Goal: Task Accomplishment & Management: Manage account settings

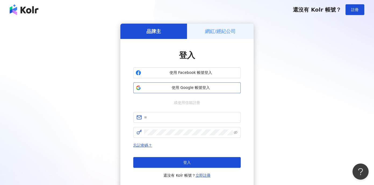
click at [172, 90] on span "使用 Google 帳號登入" at bounding box center [190, 87] width 95 height 5
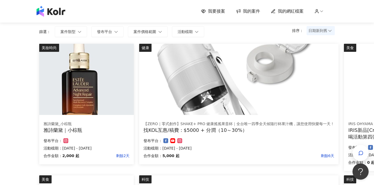
scroll to position [38, 0]
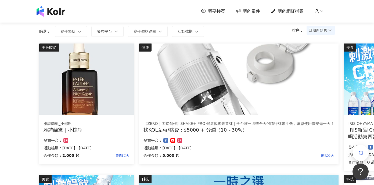
click at [82, 98] on img at bounding box center [86, 78] width 94 height 71
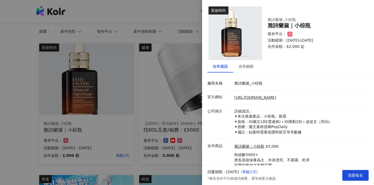
scroll to position [20, 0]
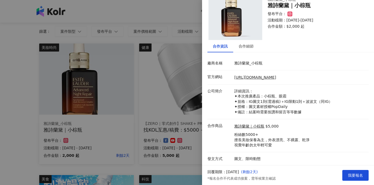
click at [125, 130] on div at bounding box center [187, 92] width 374 height 185
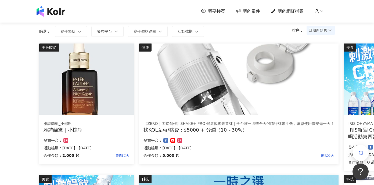
click at [290, 103] on img at bounding box center [238, 78] width 199 height 71
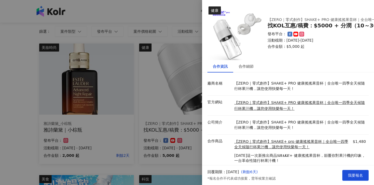
scroll to position [16, 0]
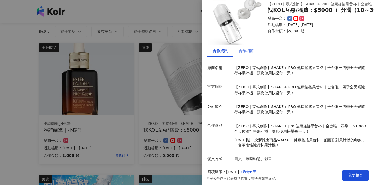
click at [248, 47] on div "合作細節" at bounding box center [246, 51] width 26 height 12
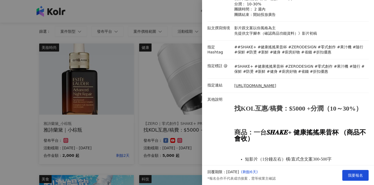
scroll to position [0, 0]
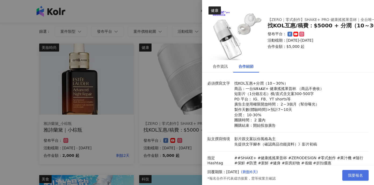
click at [355, 175] on span "我要報名" at bounding box center [355, 175] width 15 height 4
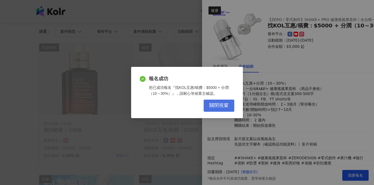
click at [219, 106] on span "關閉視窗" at bounding box center [218, 106] width 19 height 6
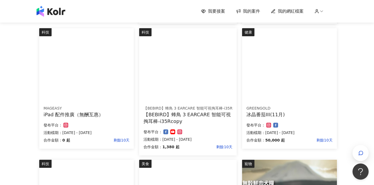
scroll to position [183, 0]
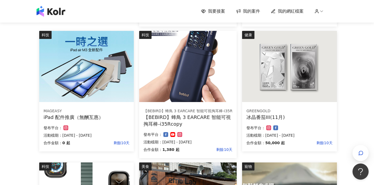
click at [174, 60] on img at bounding box center [187, 66] width 97 height 71
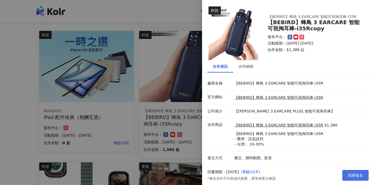
click at [356, 176] on span "我要報名" at bounding box center [355, 175] width 15 height 4
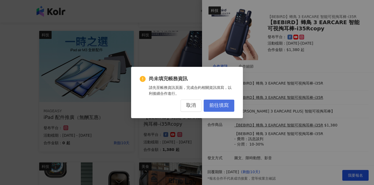
click at [222, 108] on span "前往填寫" at bounding box center [218, 106] width 19 height 6
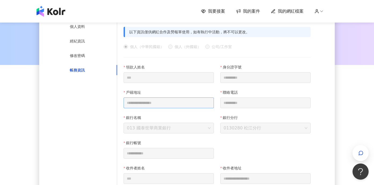
scroll to position [64, 0]
click at [79, 28] on div "個人資料" at bounding box center [77, 27] width 15 height 6
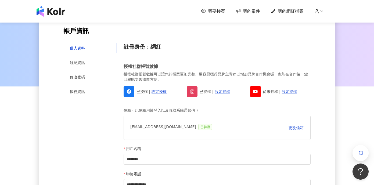
scroll to position [42, 0]
click at [85, 64] on div "經紀資訊" at bounding box center [90, 63] width 54 height 10
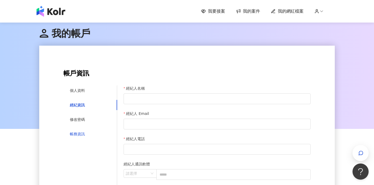
click at [82, 133] on div "帳務資訊" at bounding box center [77, 134] width 15 height 6
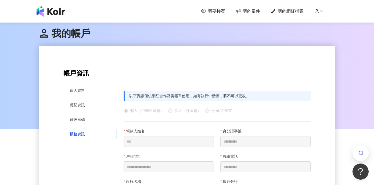
click at [198, 94] on div "以下資訊僅供網紅合作及勞報單使用，如有執行中活動，將不可以更改。" at bounding box center [216, 96] width 187 height 10
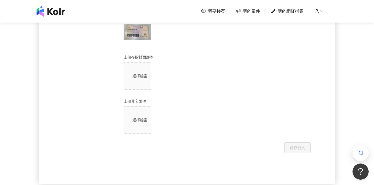
scroll to position [336, 0]
click at [139, 83] on button "選擇檔案" at bounding box center [136, 76] width 27 height 27
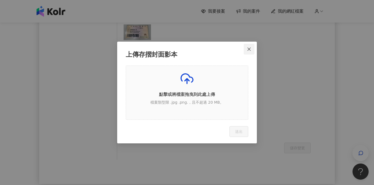
click at [250, 50] on icon "close" at bounding box center [248, 49] width 3 height 3
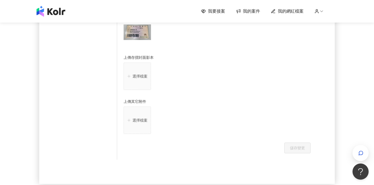
click at [136, 77] on p "選擇檔案" at bounding box center [139, 76] width 15 height 4
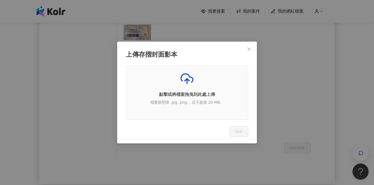
click at [205, 111] on span "點擊或將檔案拖曳到此處上傳 檔案類型限 .jpg .png.，且不超過 20 MB。" at bounding box center [187, 93] width 122 height 54
click at [191, 96] on p "點擊或將檔案拖曳到此處上傳" at bounding box center [187, 95] width 122 height 6
click at [190, 99] on div "點擊或將檔案拖曳到此處上傳 檔案類型限 .jpg .png.，且不超過 20 MB。" at bounding box center [187, 90] width 122 height 37
click at [194, 104] on p "檔案類型限 .jpg .png.，且不超過 20 MB。" at bounding box center [187, 102] width 122 height 5
click at [185, 82] on icon at bounding box center [186, 78] width 13 height 13
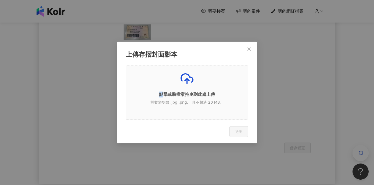
click at [185, 82] on icon at bounding box center [186, 78] width 13 height 13
click at [182, 103] on p "檔案類型限 .jpg .png.，且不超過 20 MB。" at bounding box center [187, 102] width 122 height 5
click at [205, 101] on p "檔案類型限 .jpg .png.，且不超過 20 MB。" at bounding box center [187, 102] width 122 height 5
click at [228, 97] on p "點擊或將檔案拖曳到此處上傳" at bounding box center [187, 95] width 122 height 6
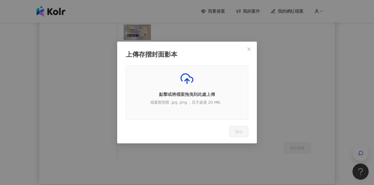
click at [220, 82] on div "點擊或將檔案拖曳到此處上傳 檔案類型限 .jpg .png.，且不超過 20 MB。" at bounding box center [187, 90] width 122 height 37
click at [250, 49] on icon "close" at bounding box center [249, 49] width 4 height 4
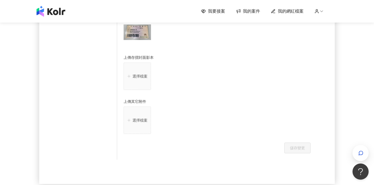
click at [139, 72] on button "選擇檔案" at bounding box center [136, 76] width 27 height 27
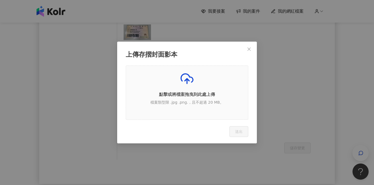
click at [190, 92] on p "點擊或將檔案拖曳到此處上傳" at bounding box center [187, 95] width 122 height 6
click at [177, 98] on div "點擊或將檔案拖曳到此處上傳 檔案類型限 .jpg .png.，且不超過 20 MB。" at bounding box center [187, 90] width 122 height 37
click at [131, 93] on p "點擊或將檔案拖曳到此處上傳" at bounding box center [187, 95] width 122 height 6
click at [192, 85] on icon at bounding box center [186, 78] width 13 height 13
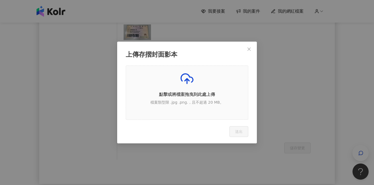
click at [198, 107] on div "點擊或將檔案拖曳到此處上傳 檔案類型限 .jpg .png.，且不超過 20 MB。" at bounding box center [187, 90] width 122 height 37
drag, startPoint x: 198, startPoint y: 107, endPoint x: 198, endPoint y: 98, distance: 8.9
click at [198, 107] on div "點擊或將檔案拖曳到此處上傳 檔案類型限 .jpg .png.，且不超過 20 MB。" at bounding box center [187, 90] width 122 height 37
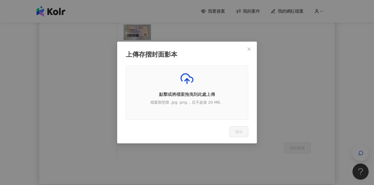
click at [179, 70] on span "點擊或將檔案拖曳到此處上傳 檔案類型限 .jpg .png.，且不超過 20 MB。" at bounding box center [187, 93] width 122 height 54
click at [186, 76] on icon at bounding box center [186, 78] width 13 height 13
click at [221, 97] on p "點擊或將檔案拖曳到此處上傳" at bounding box center [187, 95] width 122 height 6
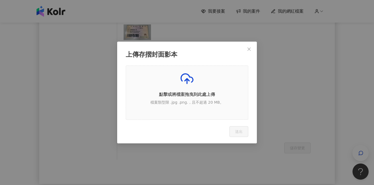
click at [221, 97] on p "點擊或將檔案拖曳到此處上傳" at bounding box center [187, 95] width 122 height 6
click at [237, 69] on span "點擊或將檔案拖曳到此處上傳 檔案類型限 .jpg .png.，且不超過 20 MB。" at bounding box center [187, 93] width 122 height 54
click at [161, 81] on div "點擊或將檔案拖曳到此處上傳 檔案類型限 .jpg .png.，且不超過 20 MB。" at bounding box center [187, 90] width 122 height 37
click at [187, 81] on line at bounding box center [187, 81] width 0 height 5
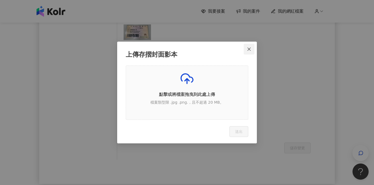
click at [249, 49] on icon "close" at bounding box center [248, 49] width 3 height 3
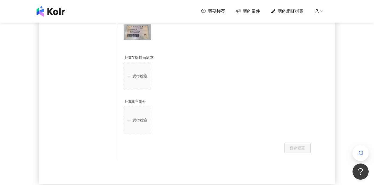
click at [132, 76] on p "選擇檔案" at bounding box center [139, 76] width 15 height 4
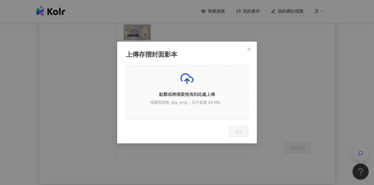
click at [185, 77] on icon at bounding box center [186, 78] width 13 height 13
click at [188, 96] on p "點擊或將檔案拖曳到此處上傳" at bounding box center [187, 95] width 122 height 6
click at [234, 91] on div "點擊或將檔案拖曳到此處上傳 檔案類型限 .jpg .png.，且不超過 20 MB。" at bounding box center [187, 90] width 122 height 37
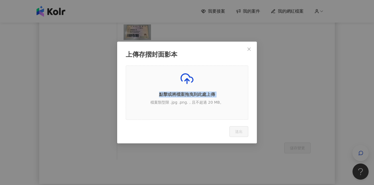
drag, startPoint x: 234, startPoint y: 91, endPoint x: 231, endPoint y: 90, distance: 3.4
click at [234, 91] on div "點擊或將檔案拖曳到此處上傳 檔案類型限 .jpg .png.，且不超過 20 MB。" at bounding box center [187, 90] width 122 height 37
drag, startPoint x: 231, startPoint y: 90, endPoint x: 219, endPoint y: 47, distance: 44.9
click at [219, 47] on div "上傳存摺封面影本 點擊或將檔案拖曳到此處上傳 檔案類型限 .jpg .png.，且不超過 20 MB。 Cancel 送出" at bounding box center [187, 93] width 140 height 102
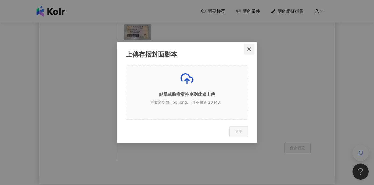
click at [250, 49] on icon "close" at bounding box center [249, 49] width 4 height 4
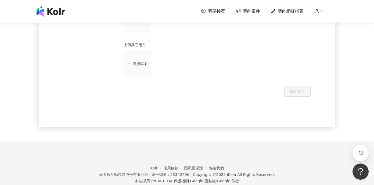
scroll to position [394, 0]
click at [143, 65] on p "選擇檔案" at bounding box center [139, 62] width 15 height 4
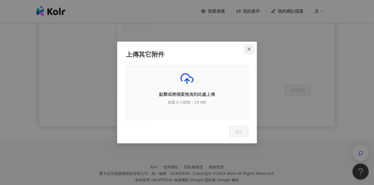
click at [250, 49] on icon "close" at bounding box center [249, 49] width 4 height 4
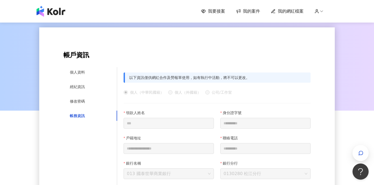
scroll to position [21, 0]
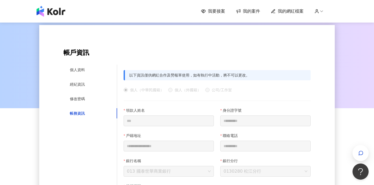
click at [189, 113] on div "領款人姓名" at bounding box center [168, 111] width 90 height 8
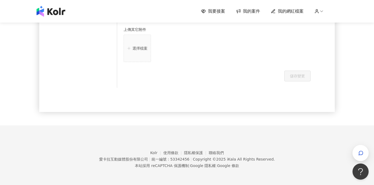
scroll to position [360, 0]
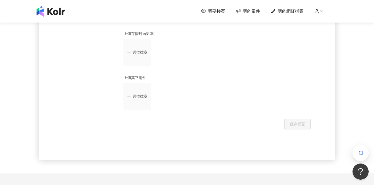
click at [129, 58] on button "選擇檔案" at bounding box center [136, 52] width 27 height 27
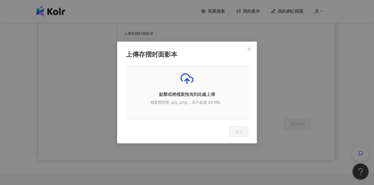
click at [163, 92] on p "點擊或將檔案拖曳到此處上傳" at bounding box center [187, 95] width 122 height 6
click at [170, 93] on p "點擊或將檔案拖曳到此處上傳" at bounding box center [187, 95] width 122 height 6
click at [175, 99] on div "點擊或將檔案拖曳到此處上傳 檔案類型限 .jpg .png.，且不超過 20 MB。" at bounding box center [187, 90] width 122 height 37
click at [193, 72] on span "點擊或將檔案拖曳到此處上傳 檔案類型限 .jpg .png.，且不超過 20 MB。" at bounding box center [187, 93] width 122 height 54
click at [207, 84] on div "點擊或將檔案拖曳到此處上傳 檔案類型限 .jpg .png.，且不超過 20 MB。" at bounding box center [187, 90] width 122 height 37
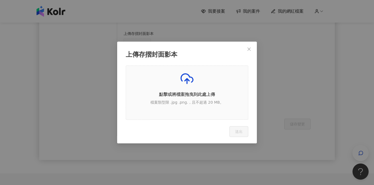
click at [208, 81] on div "點擊或將檔案拖曳到此處上傳 檔案類型限 .jpg .png.，且不超過 20 MB。" at bounding box center [187, 90] width 122 height 37
click at [162, 103] on p "檔案類型限 .jpg .png.，且不超過 20 MB。" at bounding box center [187, 102] width 122 height 5
click at [195, 108] on div "點擊或將檔案拖曳到此處上傳 檔案類型限 .jpg .png.，且不超過 20 MB。" at bounding box center [187, 90] width 122 height 37
click at [227, 111] on span "點擊或將檔案拖曳到此處上傳 檔案類型限 .jpg .png.，且不超過 20 MB。" at bounding box center [187, 93] width 122 height 54
click at [176, 93] on p "點擊或將檔案拖曳到此處上傳" at bounding box center [187, 95] width 122 height 6
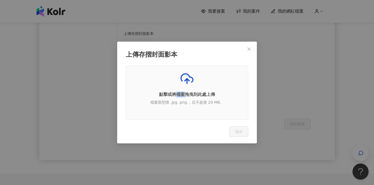
click at [176, 93] on p "點擊或將檔案拖曳到此處上傳" at bounding box center [187, 95] width 122 height 6
click at [166, 59] on div "上傳存摺封面影本 點擊或將檔案拖曳到此處上傳 檔案類型限 .jpg .png.，且不超過 20 MB。 Cancel 送出" at bounding box center [187, 93] width 140 height 102
click at [202, 89] on div "點擊或將檔案拖曳到此處上傳 檔案類型限 .jpg .png.，且不超過 20 MB。" at bounding box center [187, 90] width 122 height 37
click at [189, 78] on icon at bounding box center [186, 78] width 13 height 13
click at [187, 78] on icon at bounding box center [186, 78] width 13 height 13
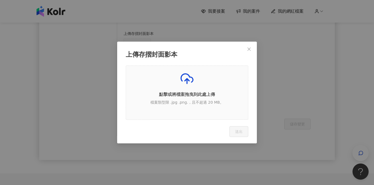
click at [187, 77] on icon at bounding box center [186, 78] width 13 height 13
click at [187, 79] on polyline at bounding box center [187, 80] width 4 height 2
click at [187, 78] on icon at bounding box center [186, 78] width 13 height 13
click at [187, 79] on polyline at bounding box center [187, 80] width 4 height 2
click at [183, 75] on icon at bounding box center [187, 78] width 12 height 8
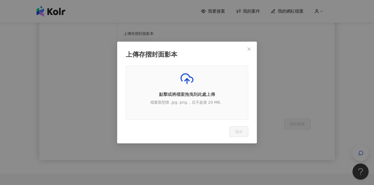
click at [191, 86] on div "點擊或將檔案拖曳到此處上傳 檔案類型限 .jpg .png.，且不超過 20 MB。" at bounding box center [187, 90] width 122 height 37
click at [188, 75] on icon at bounding box center [187, 78] width 12 height 8
click at [176, 95] on p "點擊或將檔案拖曳到此處上傳" at bounding box center [187, 95] width 122 height 6
click at [190, 95] on p "點擊或將檔案拖曳到此處上傳" at bounding box center [187, 95] width 122 height 6
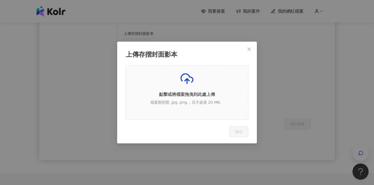
click at [201, 94] on p "點擊或將檔案拖曳到此處上傳" at bounding box center [187, 95] width 122 height 6
